Goal: Task Accomplishment & Management: Use online tool/utility

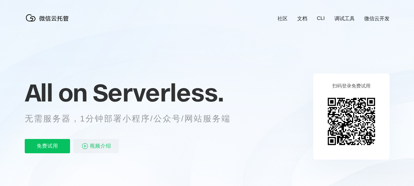
scroll to position [0, 1059]
click at [64, 149] on p "免费试用" at bounding box center [47, 146] width 45 height 14
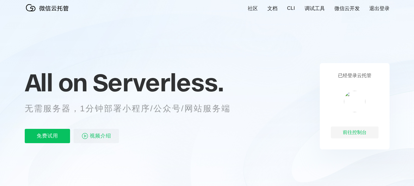
scroll to position [10, 0]
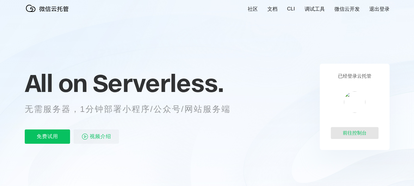
click at [345, 129] on div "前往控制台" at bounding box center [354, 133] width 48 height 12
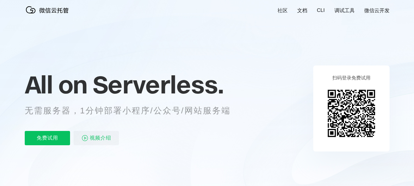
scroll to position [7, 0]
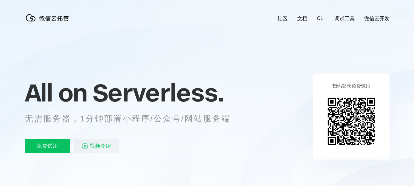
scroll to position [0, 1059]
